Goal: Information Seeking & Learning: Learn about a topic

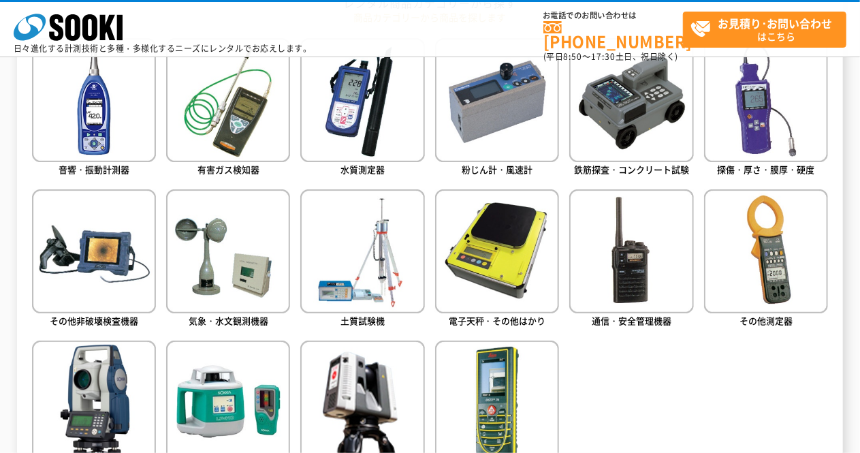
scroll to position [613, 0]
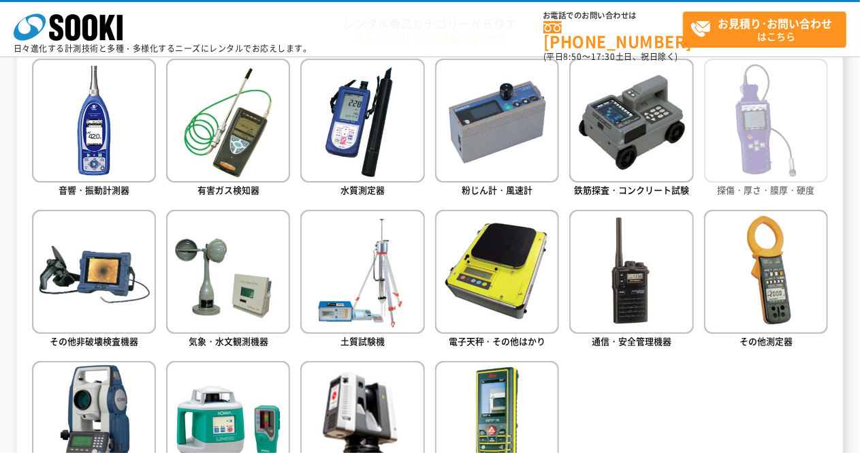
click at [759, 191] on span "探傷・厚さ・膜厚・硬度" at bounding box center [766, 189] width 97 height 13
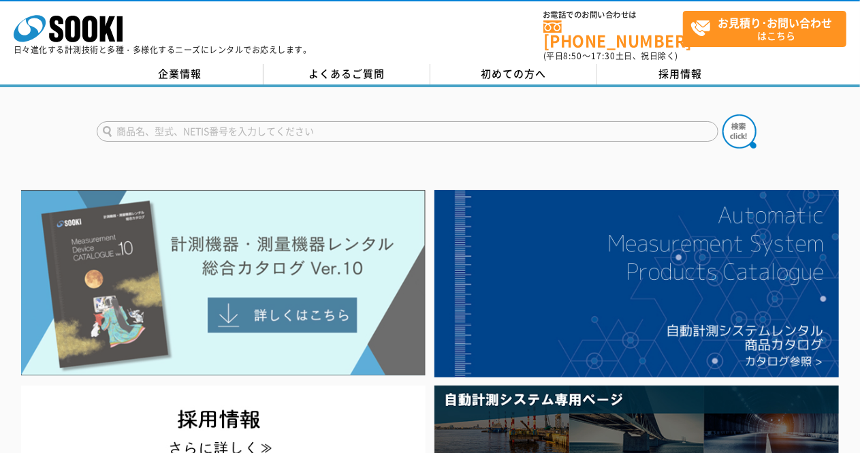
scroll to position [204, 0]
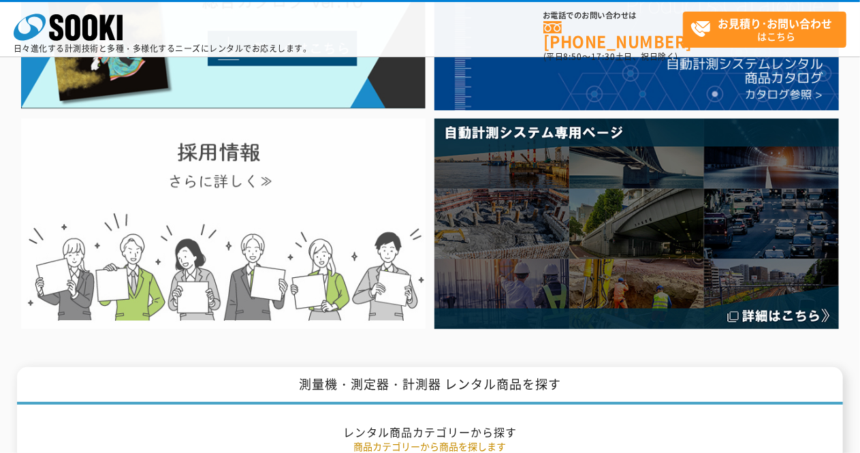
click at [208, 185] on img at bounding box center [223, 223] width 404 height 210
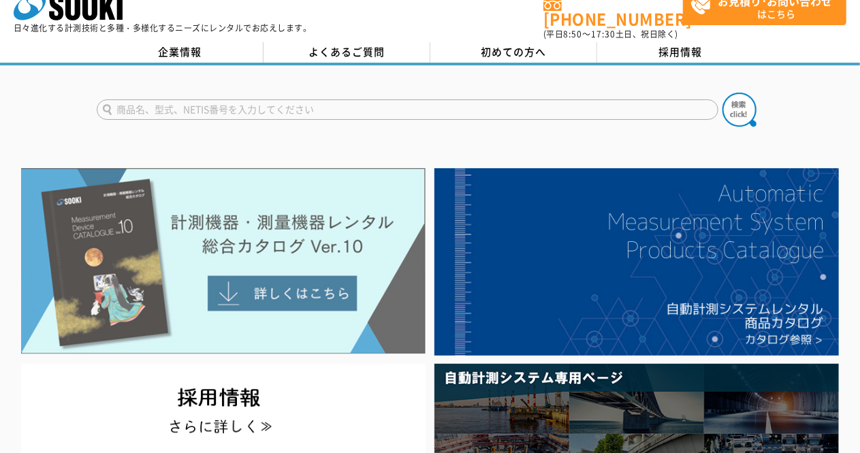
scroll to position [0, 0]
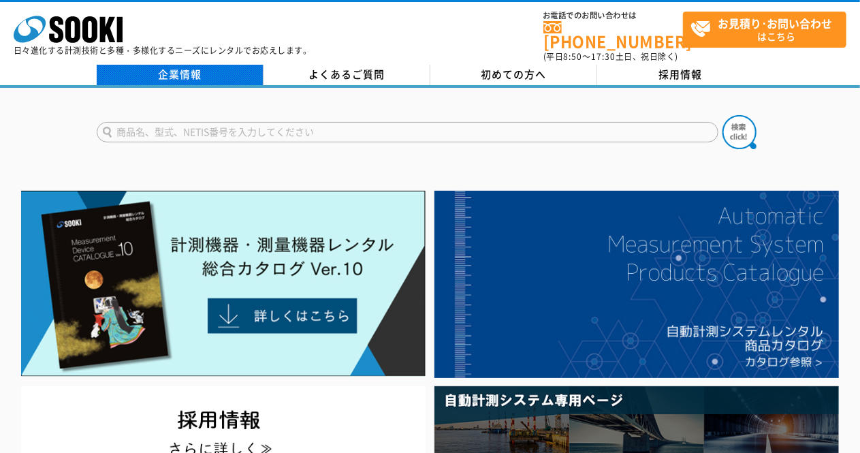
click at [177, 65] on link "企業情報" at bounding box center [180, 75] width 167 height 20
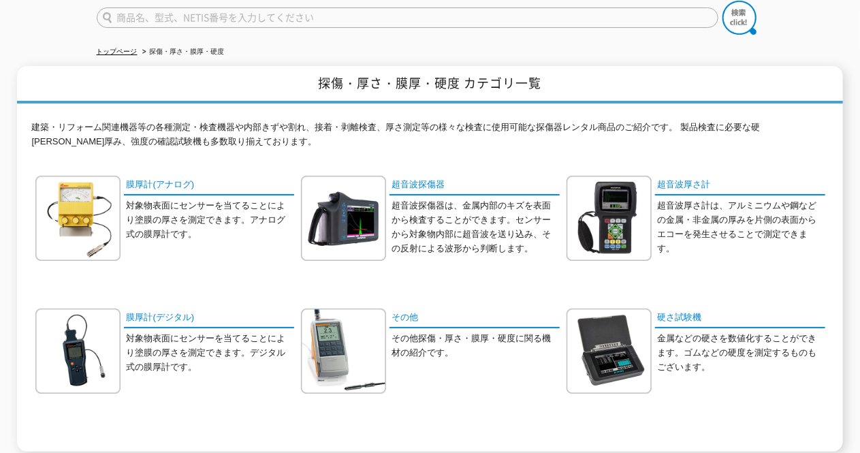
scroll to position [136, 0]
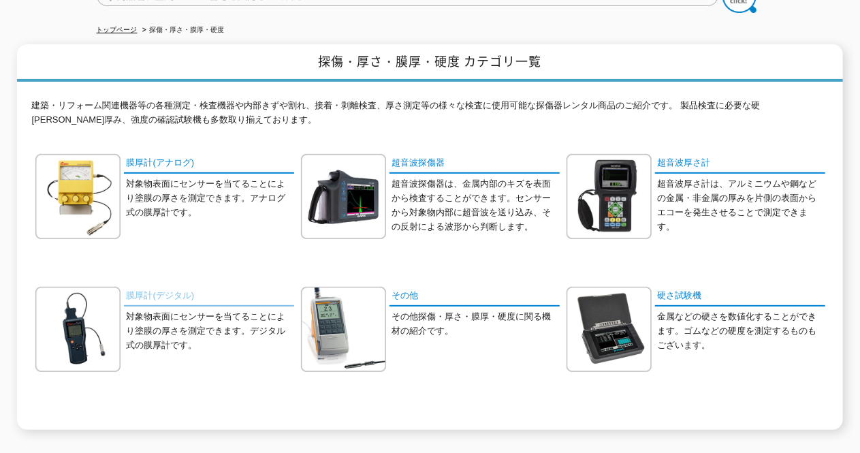
click at [177, 287] on link "膜厚計(デジタル)" at bounding box center [209, 297] width 170 height 20
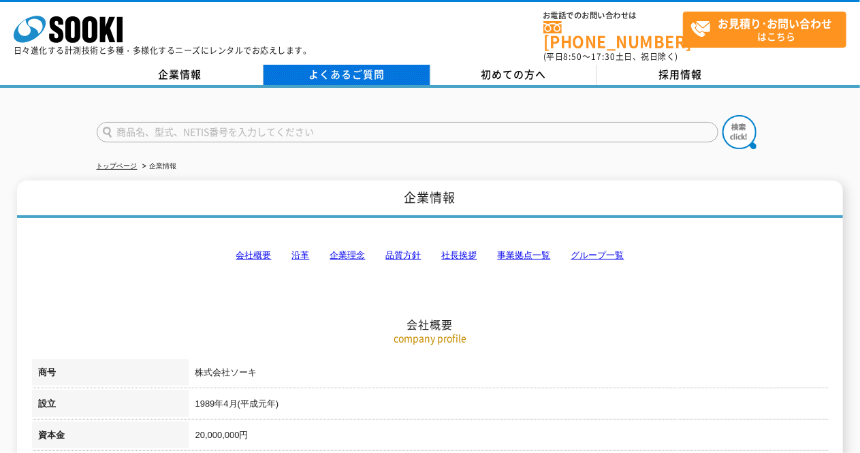
click at [367, 65] on link "よくあるご質問" at bounding box center [346, 75] width 167 height 20
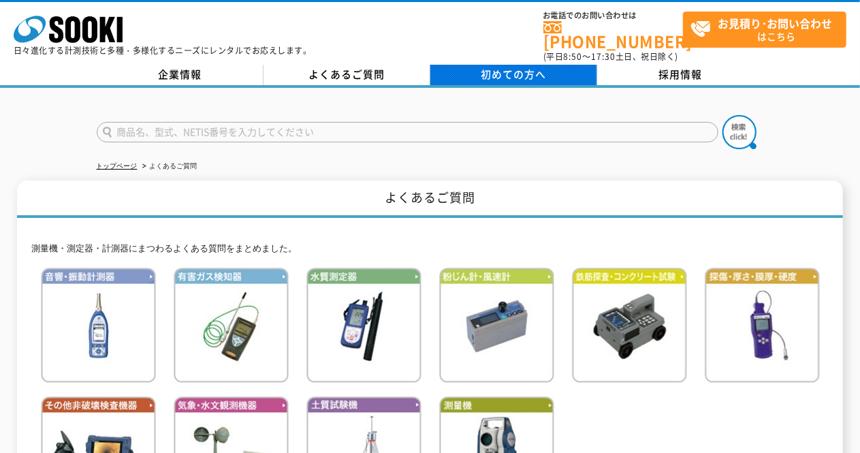
click at [487, 69] on span "初めての方へ" at bounding box center [513, 74] width 65 height 15
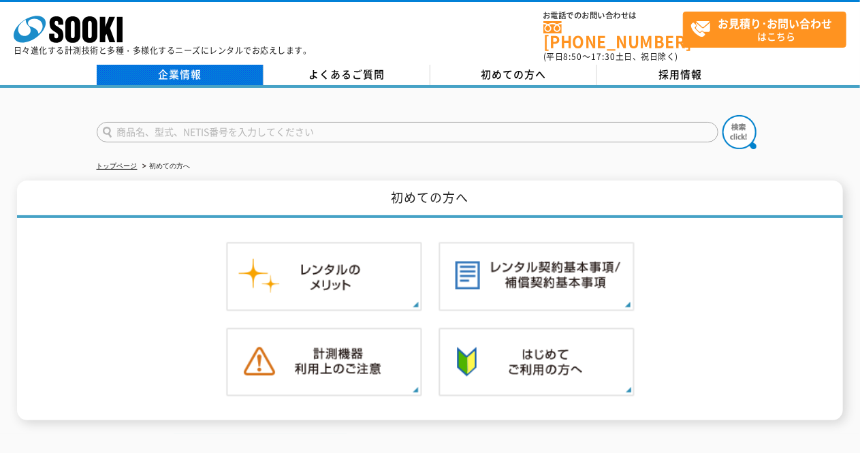
click at [184, 66] on link "企業情報" at bounding box center [180, 75] width 167 height 20
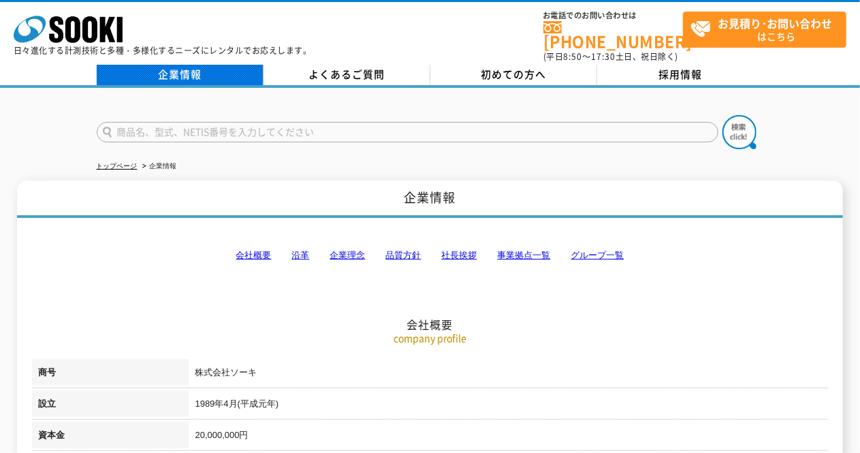
click at [161, 67] on link "企業情報" at bounding box center [180, 75] width 167 height 20
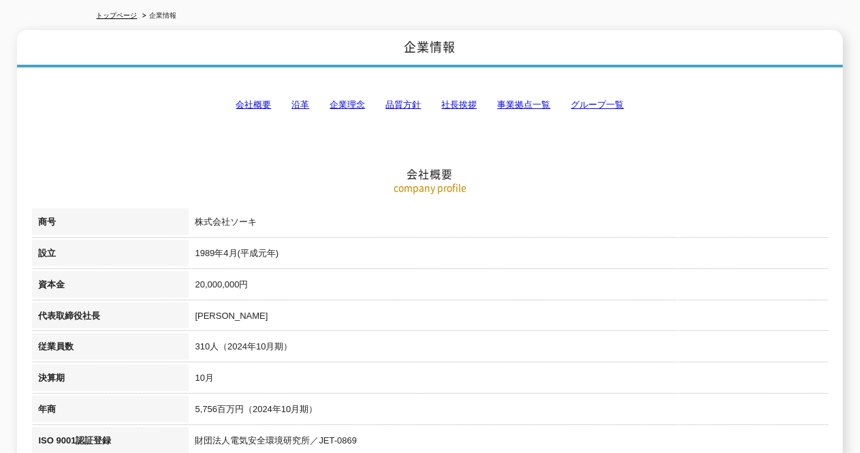
scroll to position [68, 0]
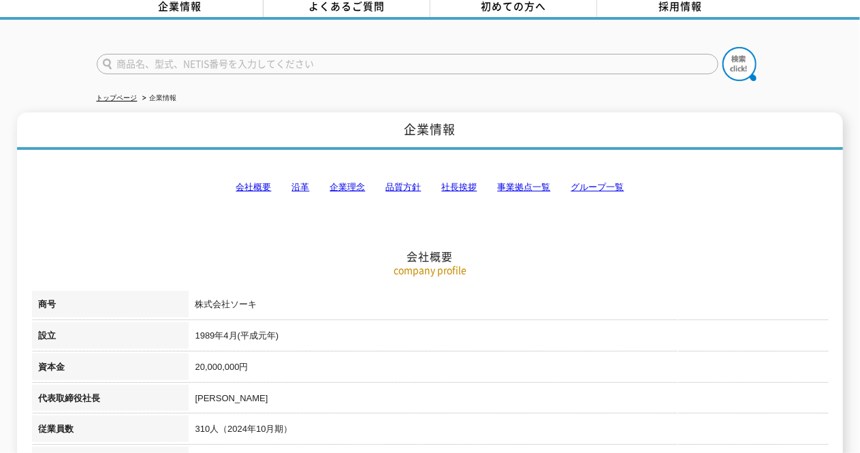
click at [468, 182] on link "社長挨拶" at bounding box center [459, 187] width 35 height 10
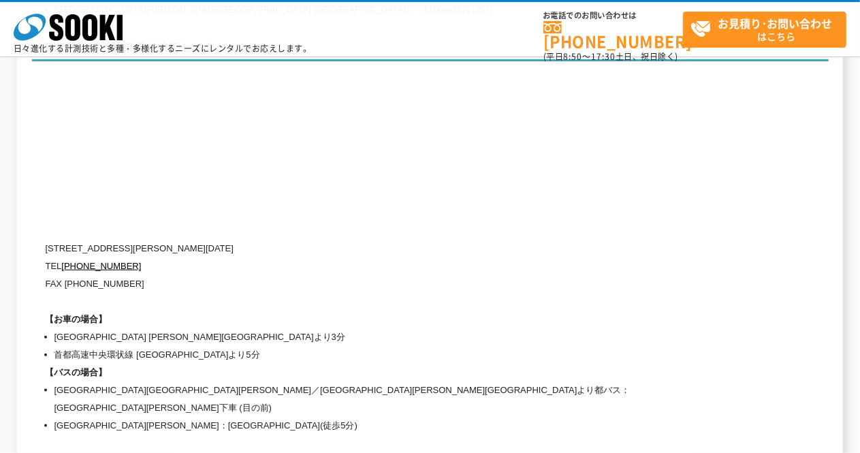
scroll to position [5757, 0]
